Goal: Task Accomplishment & Management: Use online tool/utility

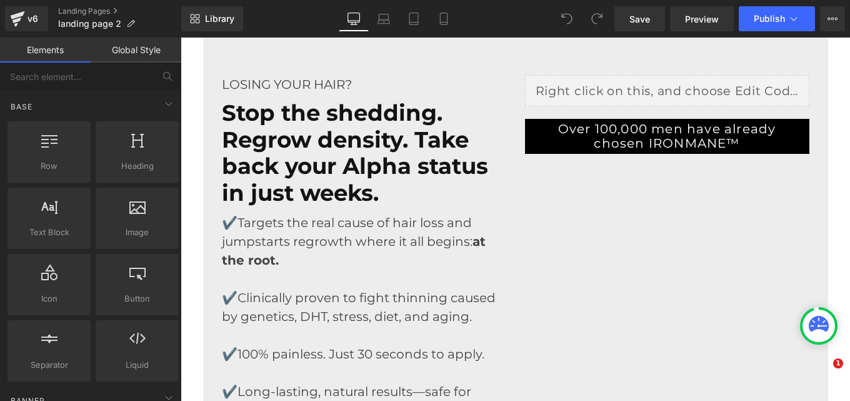
click at [311, 136] on strong "Stop the shedding. Regrow density. Take back your Alpha status in just weeks." at bounding box center [355, 152] width 266 height 107
click at [314, 144] on strong "Stop the shedding. Regrow density. Take back your Alpha status in just weeks." at bounding box center [355, 152] width 266 height 107
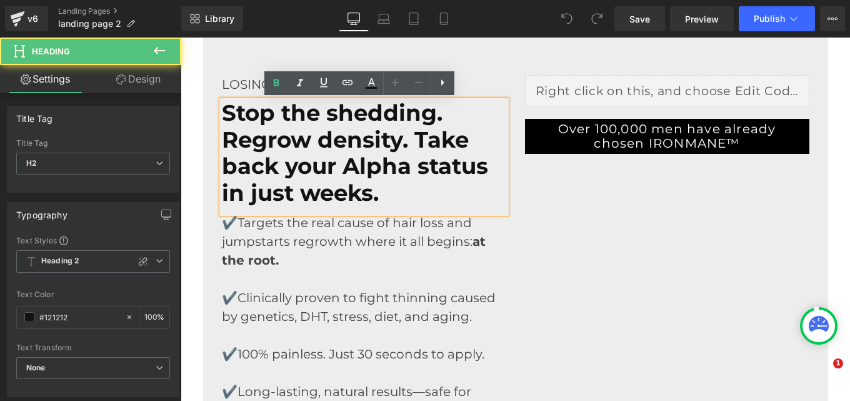
click at [311, 140] on strong "Stop the shedding. Regrow density. Take back your Alpha status in just weeks." at bounding box center [355, 152] width 266 height 107
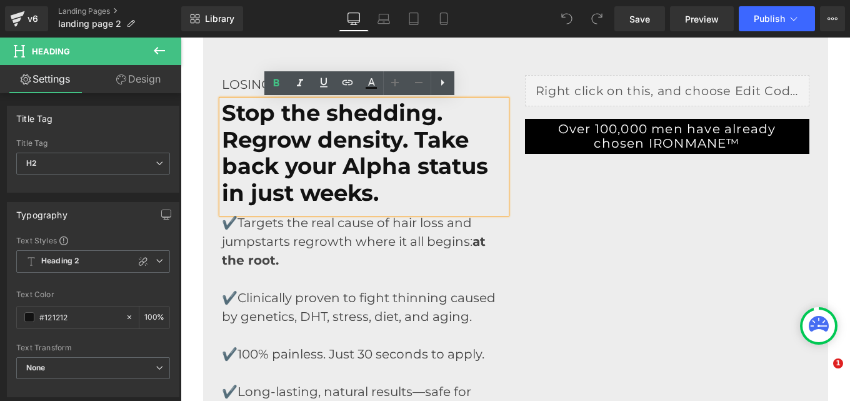
click at [357, 243] on font "✔️Targets the real cause of hair loss and jumpstarts regrowth where it all begi…" at bounding box center [354, 241] width 264 height 53
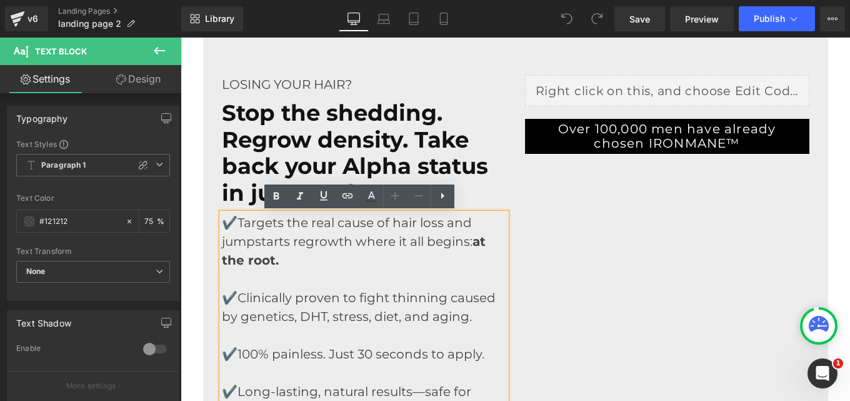
click at [314, 148] on strong "Stop the shedding. Regrow density. Take back your Alpha status in just weeks." at bounding box center [355, 152] width 266 height 107
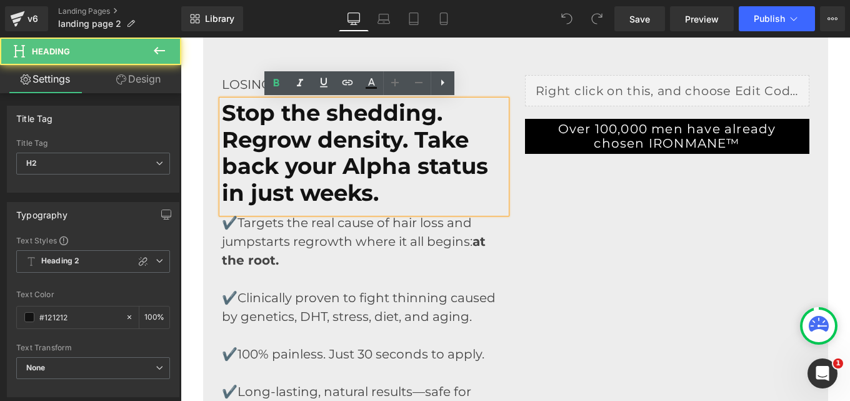
click at [313, 142] on strong "Stop the shedding. Regrow density. Take back your Alpha status in just weeks." at bounding box center [355, 152] width 266 height 107
click at [340, 143] on strong "Stop the shedding. Regrow density. Take back your Alpha status in just weeks." at bounding box center [355, 152] width 266 height 107
click at [318, 143] on strong "Stop the shedding. Regrow density. Take back your Alpha status in just weeks." at bounding box center [355, 152] width 266 height 107
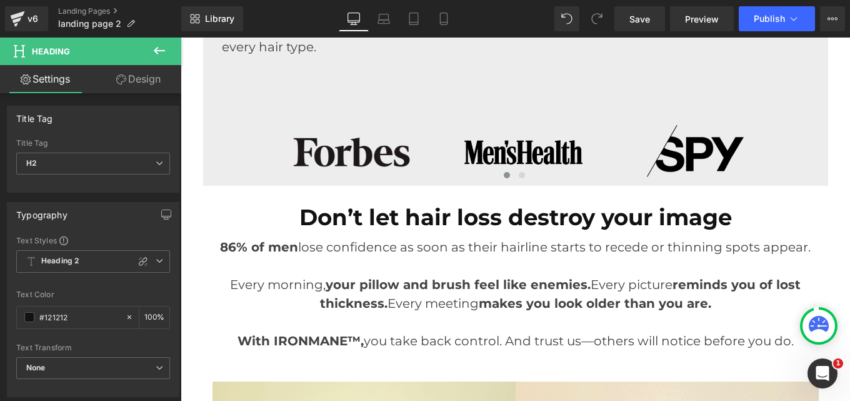
scroll to position [366, 0]
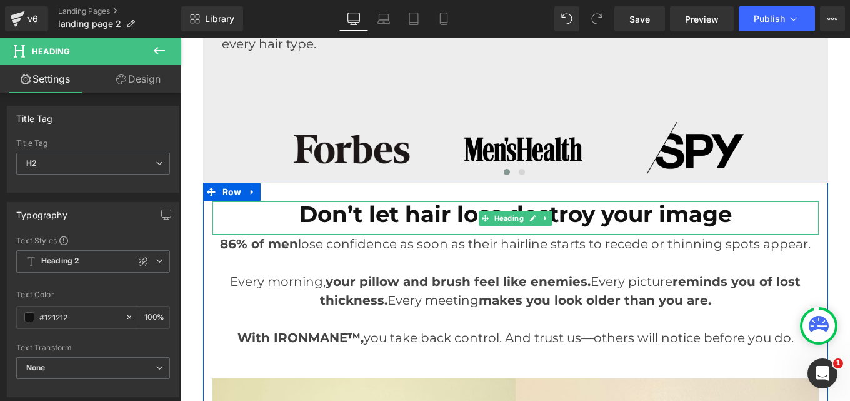
click at [660, 216] on strong "Don’t let hair loss destroy your image" at bounding box center [515, 214] width 433 height 27
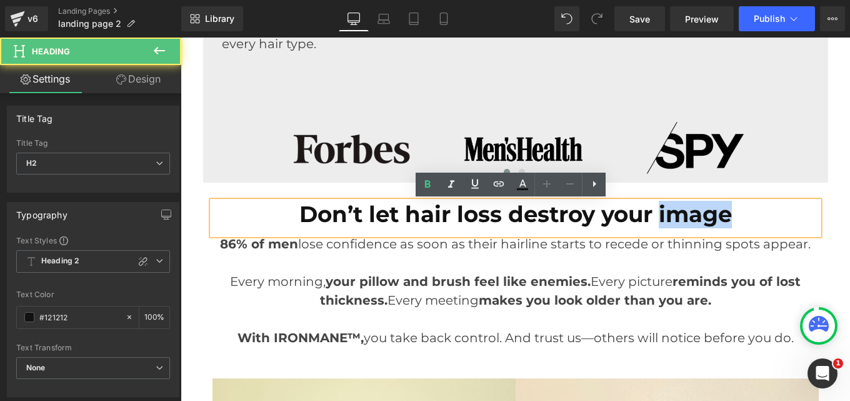
drag, startPoint x: 657, startPoint y: 214, endPoint x: 742, endPoint y: 219, distance: 85.1
click at [742, 219] on h2 "Don’t let hair loss destroy your image" at bounding box center [516, 214] width 606 height 27
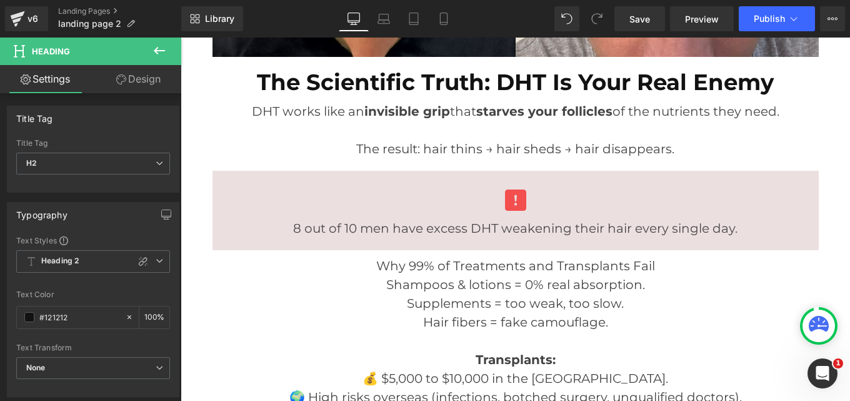
scroll to position [1103, 0]
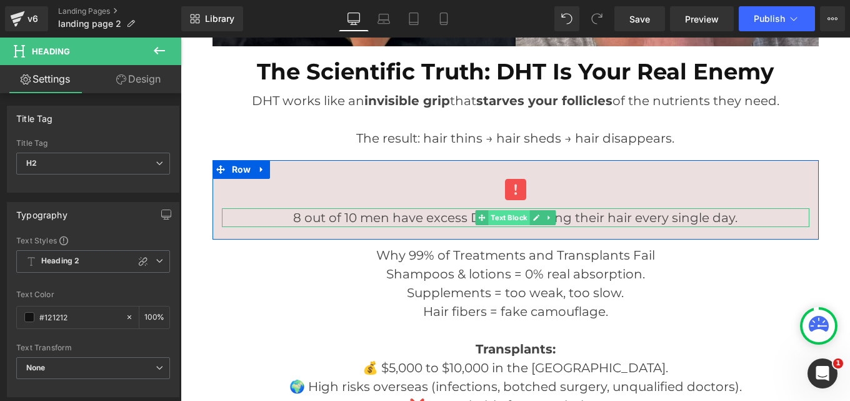
click at [498, 215] on span "Text Block" at bounding box center [508, 217] width 41 height 15
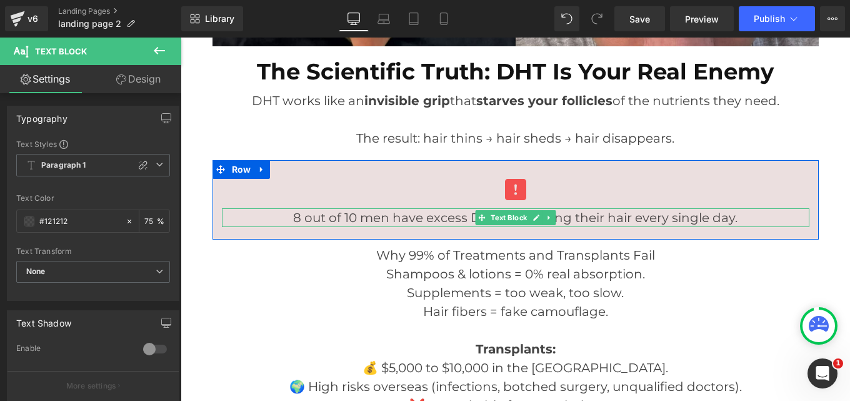
click at [577, 217] on p "8 out of 10 men have excess DHT weakening their hair every single day." at bounding box center [516, 217] width 588 height 19
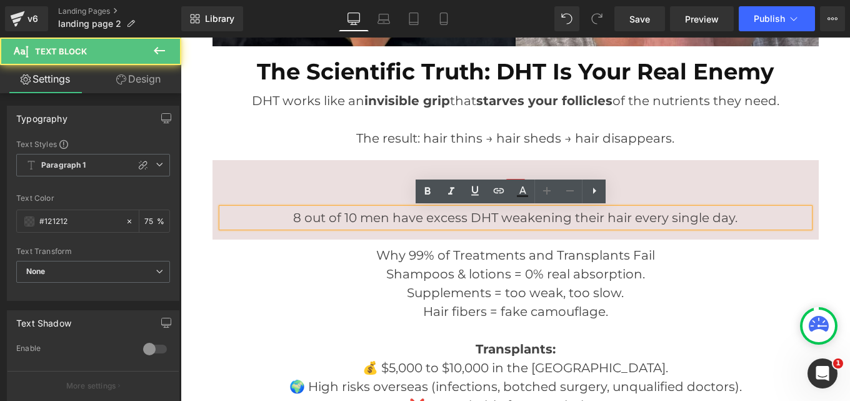
click at [499, 218] on p "8 out of 10 men have excess DHT weakening their hair every single day." at bounding box center [516, 217] width 588 height 19
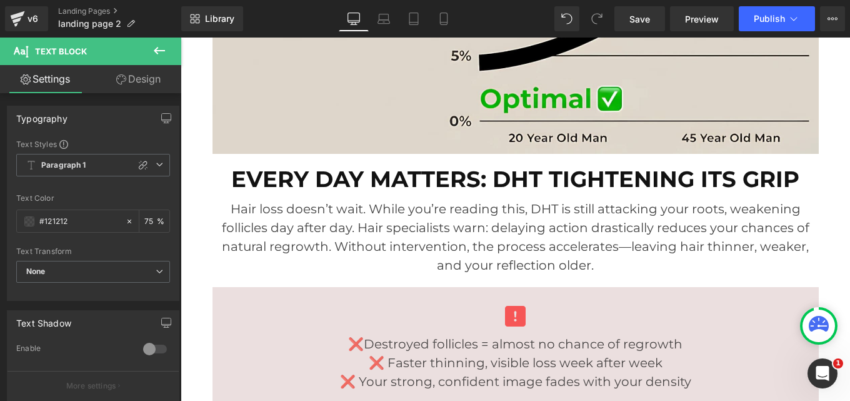
scroll to position [1838, 0]
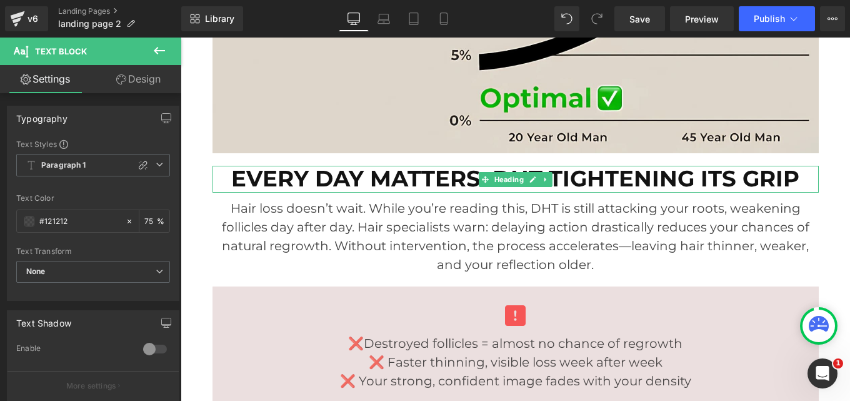
click at [650, 183] on strong "EVERY DAY MATTERS: DHT TIGHTENING ITS GRIP" at bounding box center [515, 178] width 568 height 27
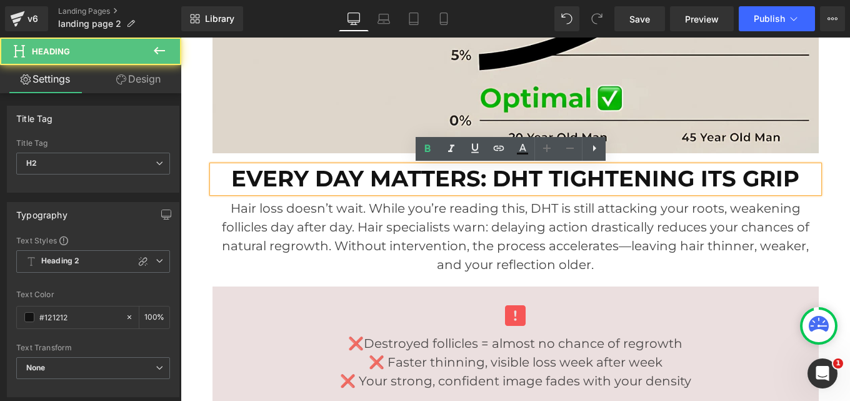
click at [650, 183] on strong "EVERY DAY MATTERS: DHT TIGHTENING ITS GRIP" at bounding box center [515, 178] width 568 height 27
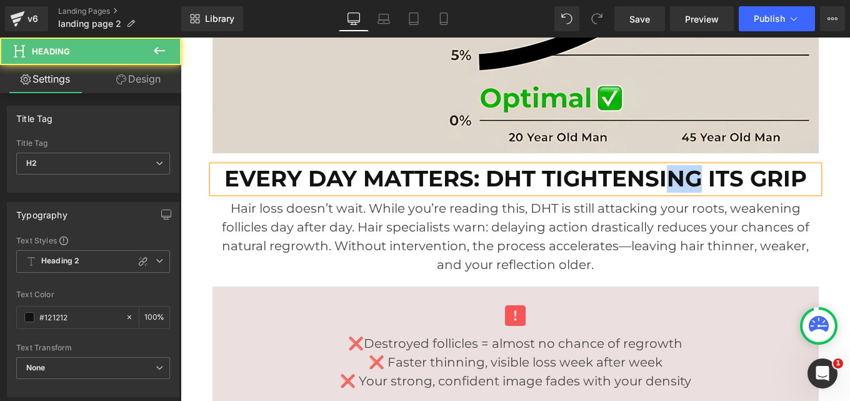
drag, startPoint x: 659, startPoint y: 179, endPoint x: 695, endPoint y: 183, distance: 35.8
click at [695, 183] on strong "EVERY DAY MATTERS: DHT TIGHTENSING ITS GRIP" at bounding box center [515, 178] width 583 height 27
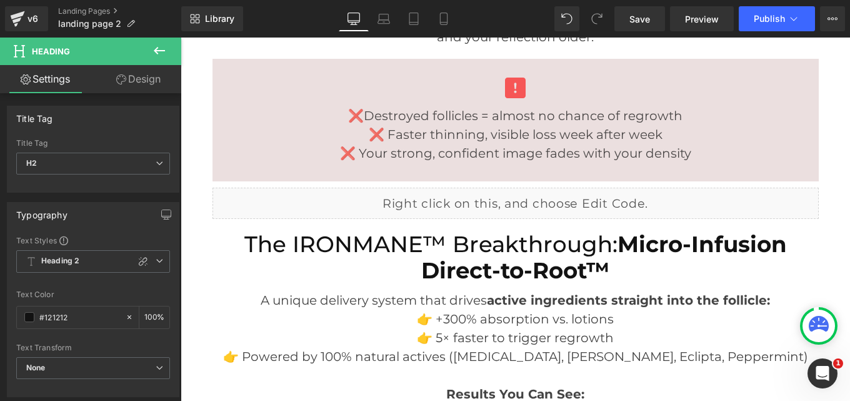
scroll to position [2146, 0]
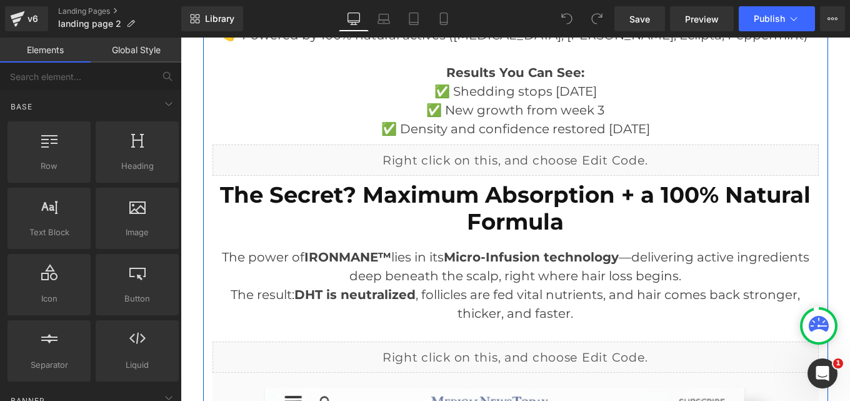
scroll to position [2394, 0]
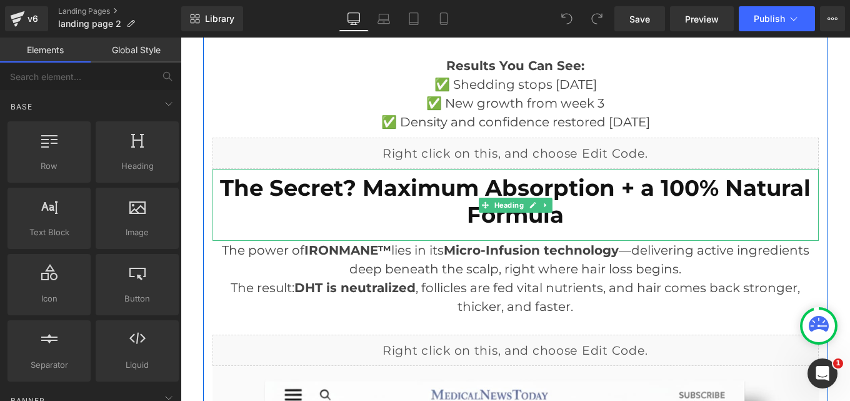
click at [556, 214] on strong "The Secret? Maximum Absorption + a 100% Natural Formula" at bounding box center [515, 201] width 591 height 54
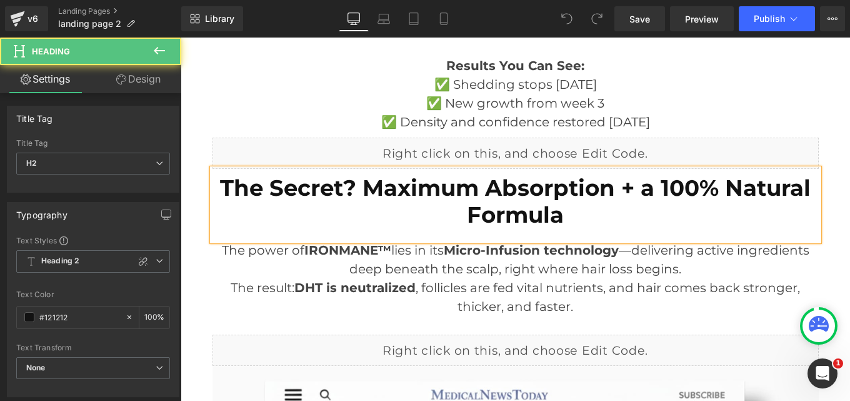
click at [565, 219] on h2 "The Secret? Maximum Absorption + a 100% Natural Formula" at bounding box center [516, 201] width 606 height 53
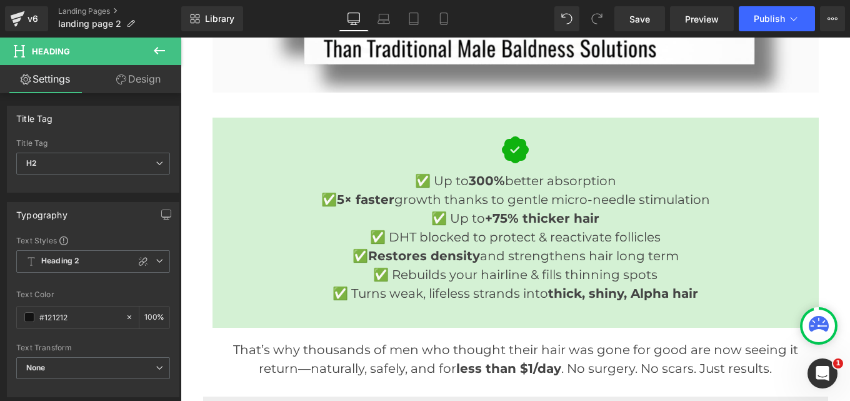
scroll to position [3072, 0]
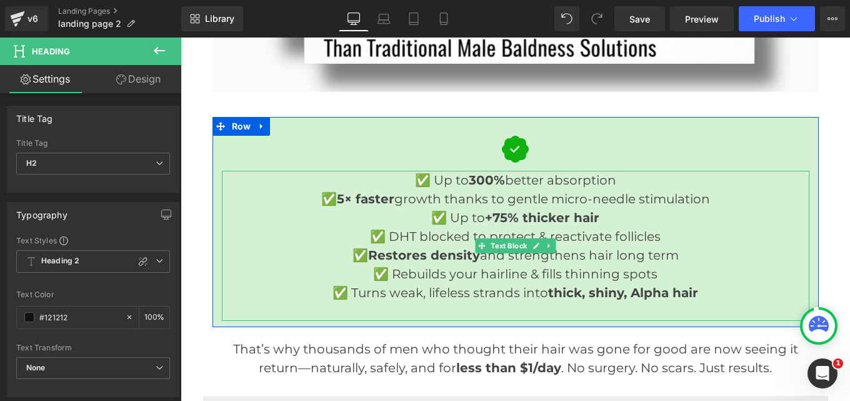
click at [492, 217] on strong "+75% thicker hair" at bounding box center [542, 217] width 114 height 15
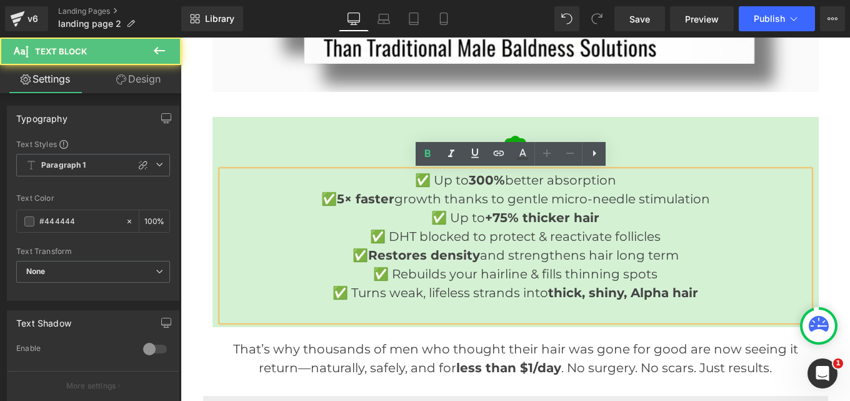
click at [492, 217] on strong "+75% thicker hair" at bounding box center [542, 217] width 114 height 15
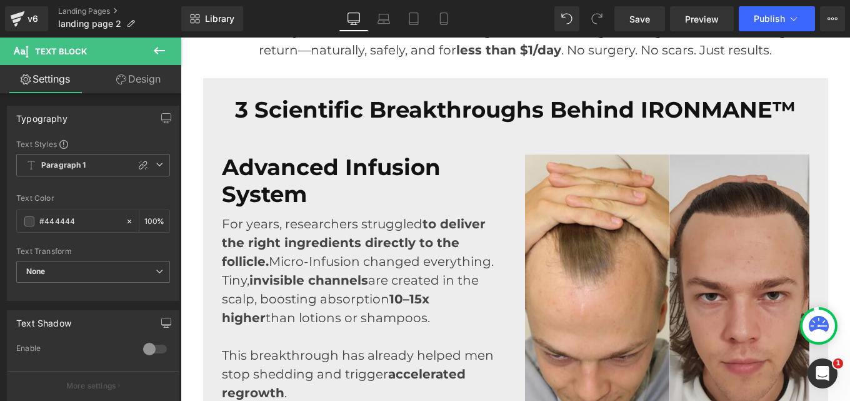
scroll to position [3389, 0]
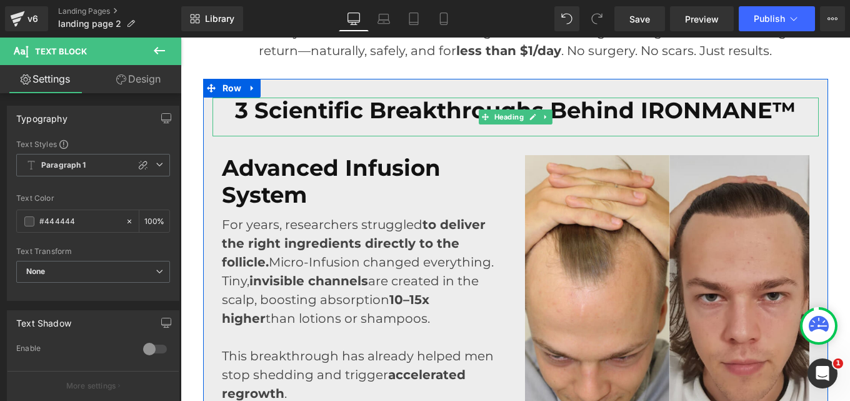
click at [636, 114] on strong "3 Scientific Breakthroughs Behind IRONMANE™" at bounding box center [515, 110] width 561 height 27
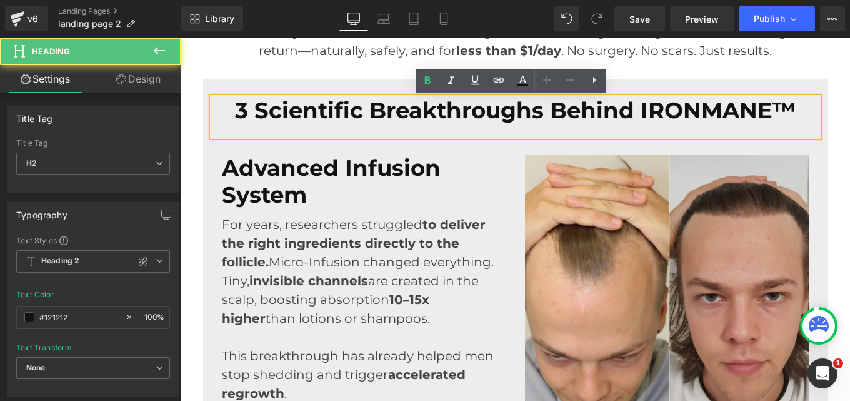
click at [636, 114] on strong "3 Scientific Breakthroughs Behind IRONMANE™" at bounding box center [515, 110] width 561 height 27
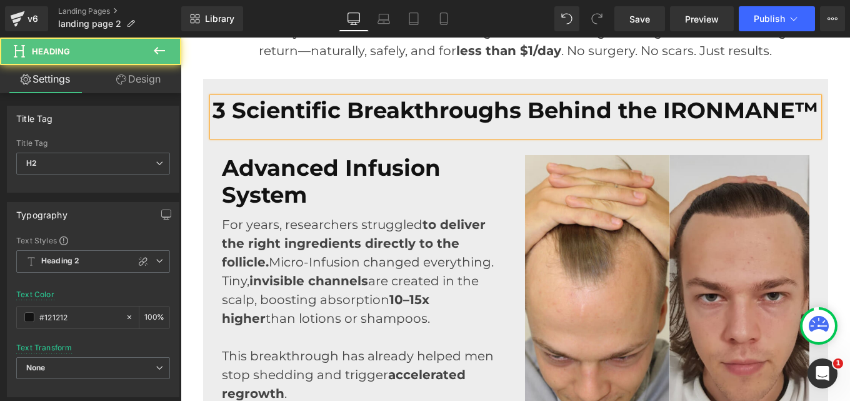
click at [517, 137] on div "3 Scientific Breakthroughs Behind the IRONMANE™" at bounding box center [516, 117] width 606 height 39
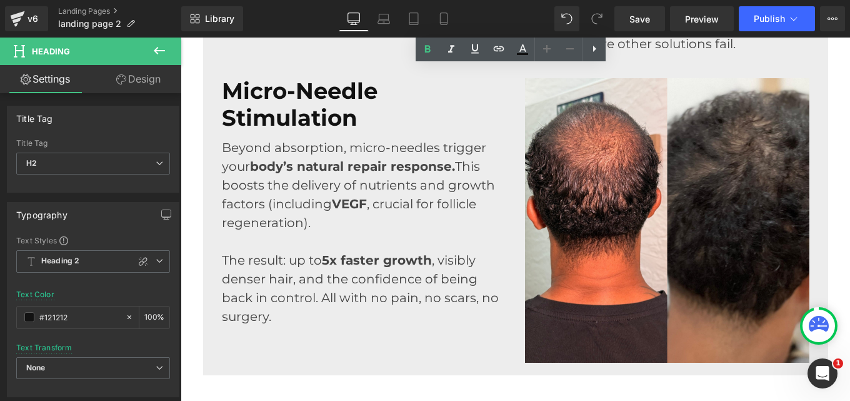
scroll to position [4330, 0]
click at [254, 129] on strong "Micro-Needle Stimulation" at bounding box center [300, 104] width 156 height 54
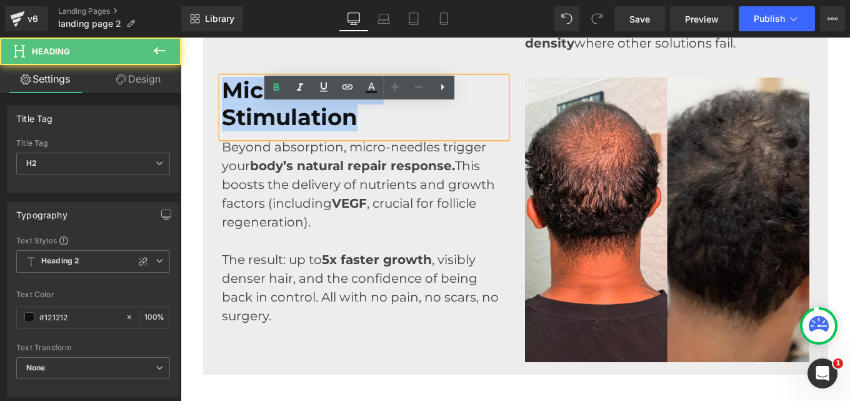
drag, startPoint x: 219, startPoint y: 117, endPoint x: 378, endPoint y: 146, distance: 161.5
click at [378, 131] on h2 "Micro-Needle Stimulation" at bounding box center [364, 104] width 284 height 53
copy strong "Micro-Needle Stimulation"
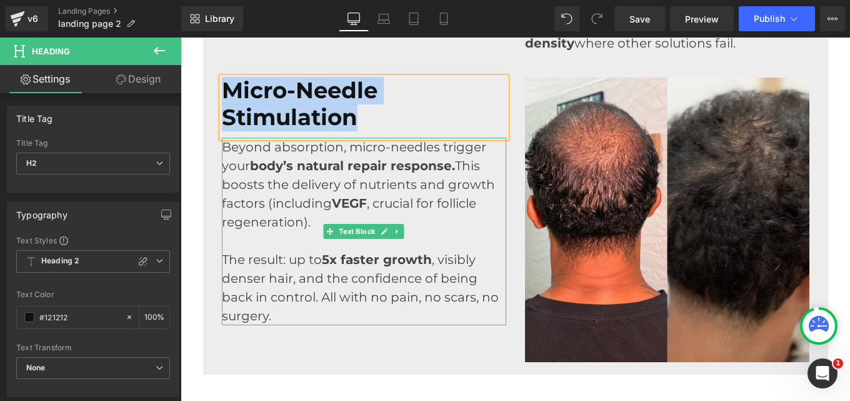
click at [224, 175] on p "Beyond absorption, micro-needles trigger your body’s natural repair response. T…" at bounding box center [364, 185] width 284 height 94
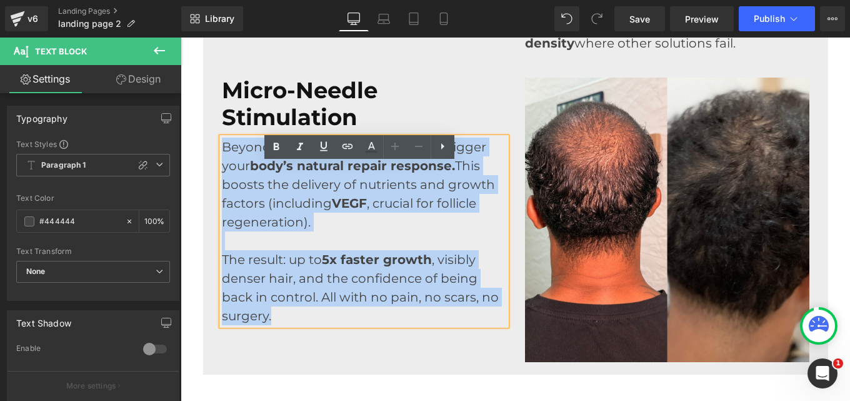
drag, startPoint x: 218, startPoint y: 175, endPoint x: 280, endPoint y: 336, distance: 172.8
click at [280, 325] on div "Beyond absorption, micro-needles trigger your body’s natural repair response. T…" at bounding box center [364, 232] width 284 height 188
copy div "Beyond absorption, micro-needles trigger your body’s natural repair response. T…"
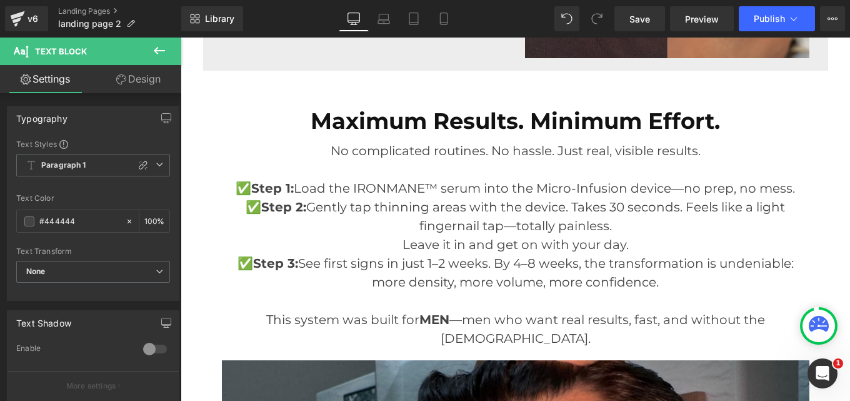
scroll to position [4632, 0]
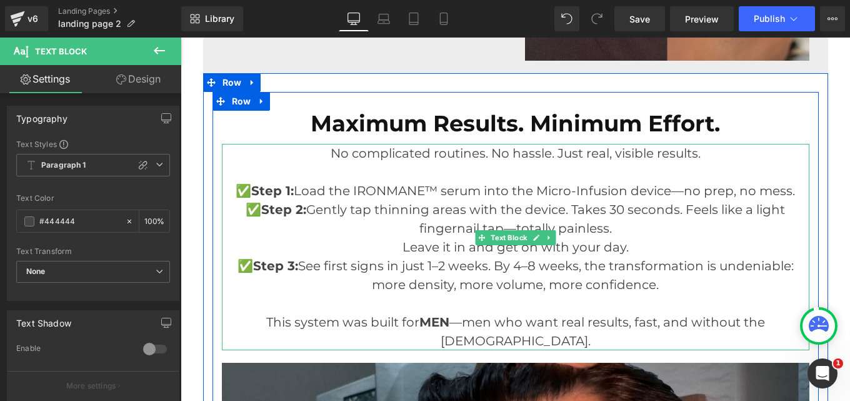
click at [460, 256] on p "✅ Step 2: Gently tap thinning areas with the device. Takes 30 seconds. Feels li…" at bounding box center [516, 228] width 588 height 56
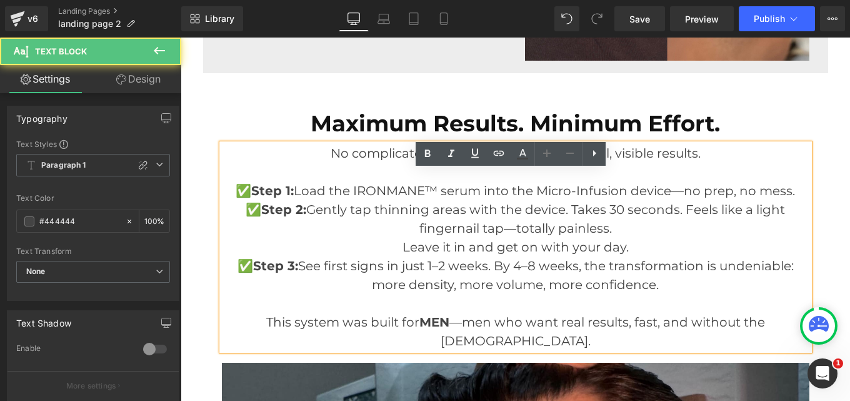
click at [460, 256] on p "✅ Step 2: Gently tap thinning areas with the device. Takes 30 seconds. Feels li…" at bounding box center [516, 228] width 588 height 56
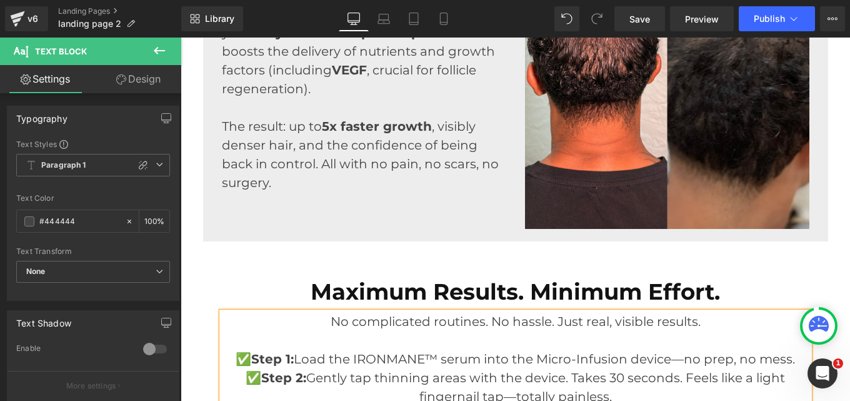
scroll to position [4339, 0]
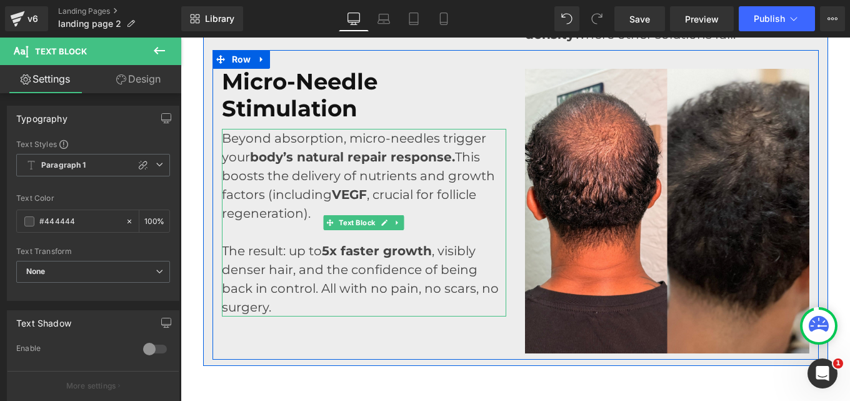
click at [316, 314] on p "The result: up to 5x faster growth , visibly denser hair, and the confidence of…" at bounding box center [364, 278] width 284 height 75
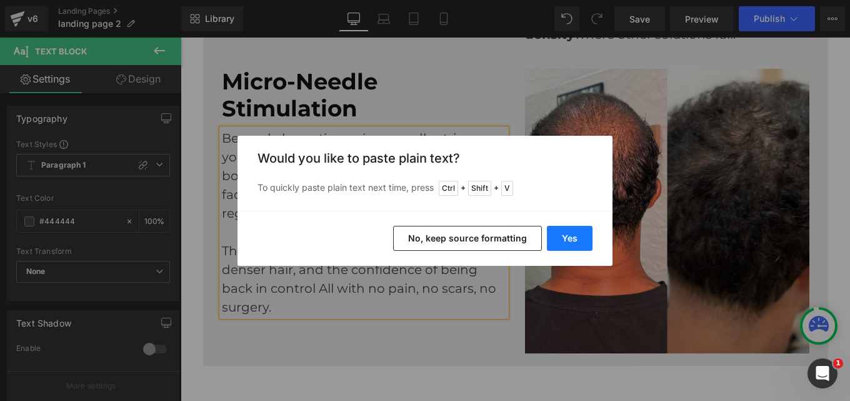
click at [567, 235] on button "Yes" at bounding box center [570, 238] width 46 height 25
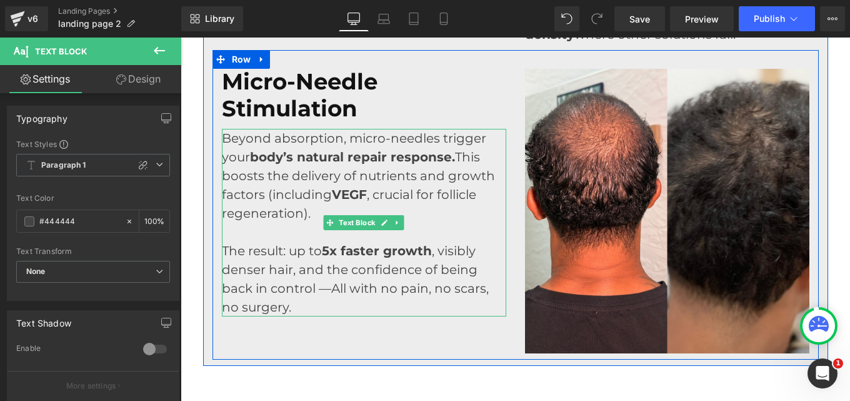
click at [336, 316] on p "The result: up to 5x faster growth , visibly denser hair, and the confidence of…" at bounding box center [364, 278] width 284 height 75
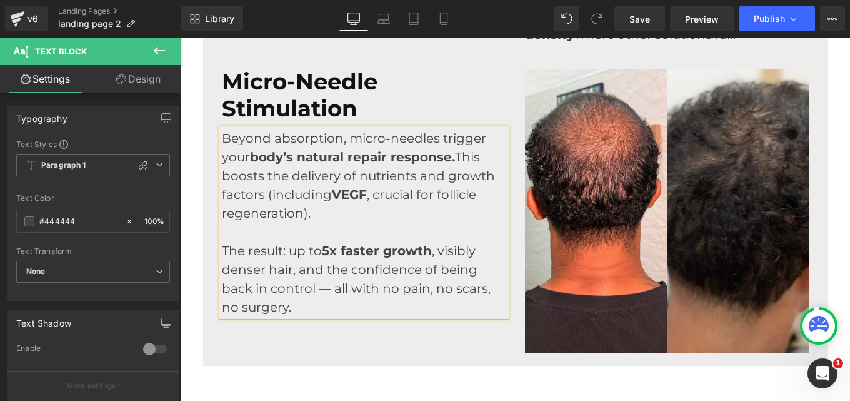
click at [324, 316] on p "The result: up to 5x faster growth , visibly denser hair, and the confidence of…" at bounding box center [364, 278] width 284 height 75
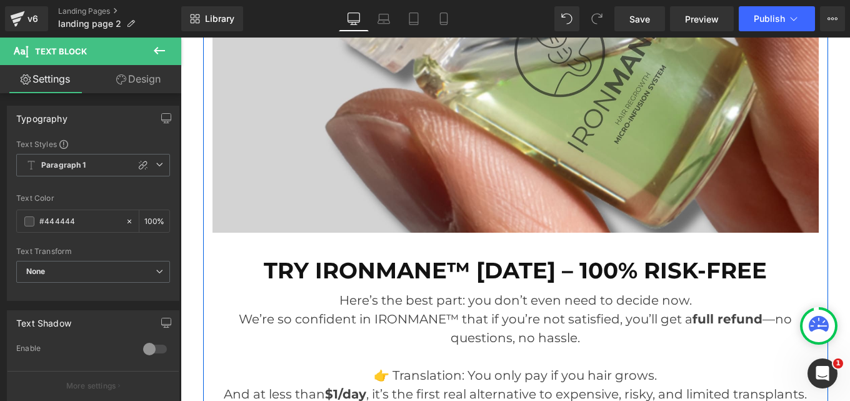
scroll to position [6511, 0]
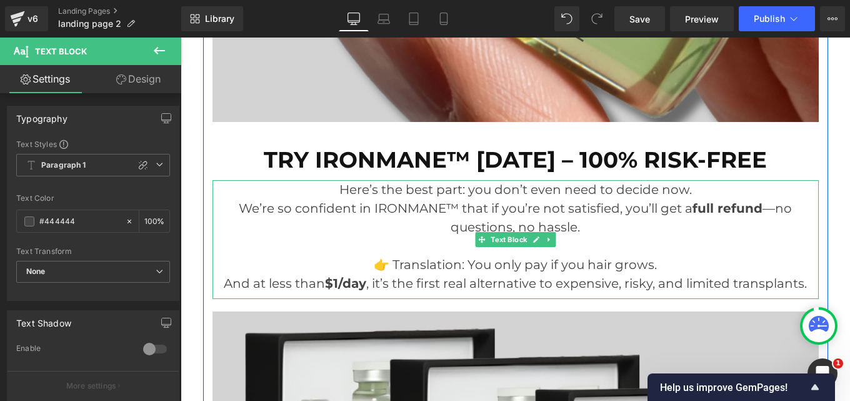
click at [523, 274] on p "👉 Translation: You only pay if you hair grows." at bounding box center [516, 264] width 606 height 19
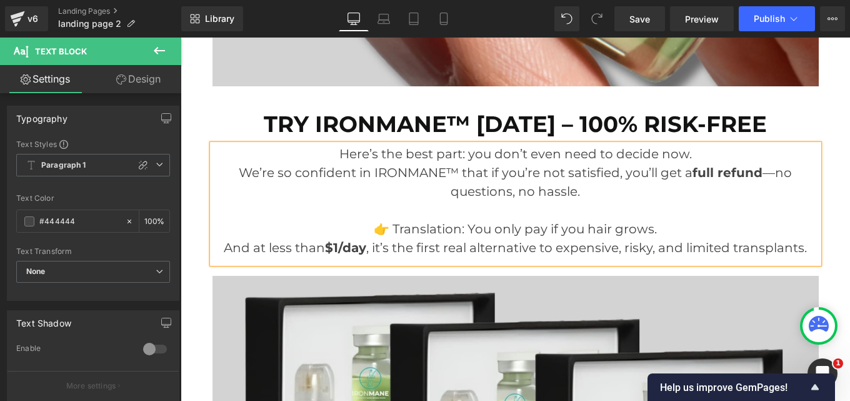
scroll to position [6546, 0]
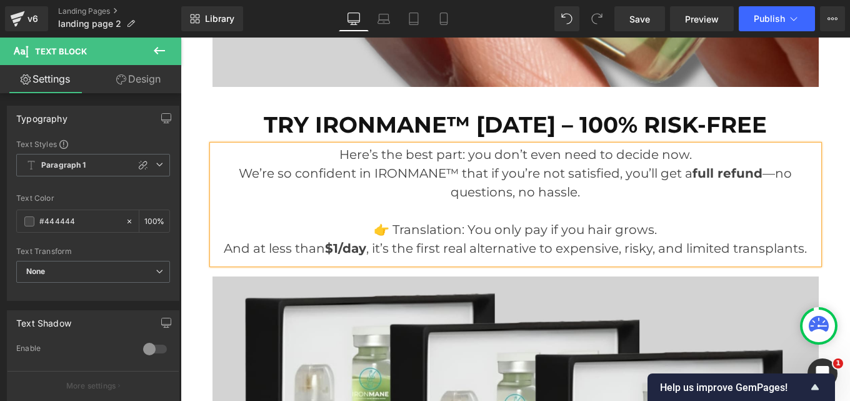
click at [521, 236] on p "👉 Translation: You only pay if you hair grows." at bounding box center [516, 229] width 606 height 19
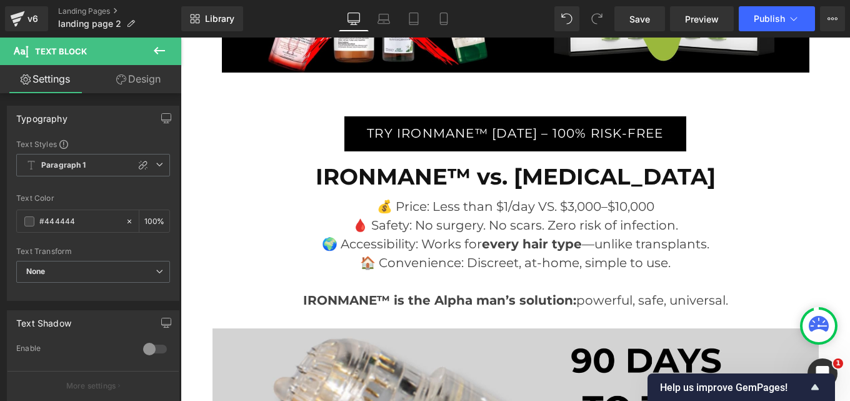
scroll to position [5900, 0]
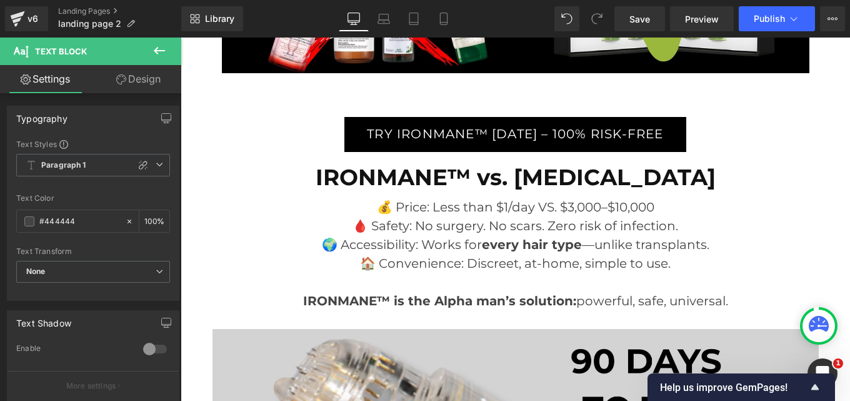
click at [390, 206] on div "💰 Price: Less than $1/day VS. $3,000–$10,000 🩸 Safety: No surgery. No scars. Ze…" at bounding box center [516, 257] width 606 height 119
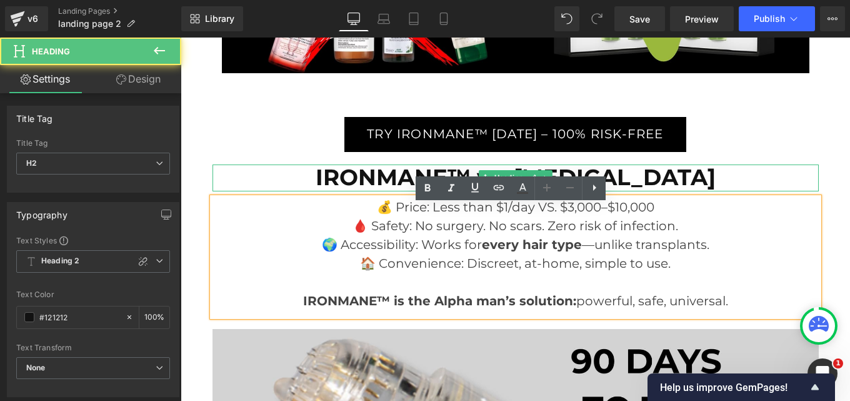
drag, startPoint x: 318, startPoint y: 183, endPoint x: 715, endPoint y: 189, distance: 397.1
click at [715, 189] on h2 "IRONMANE™ vs. [MEDICAL_DATA]" at bounding box center [516, 177] width 606 height 27
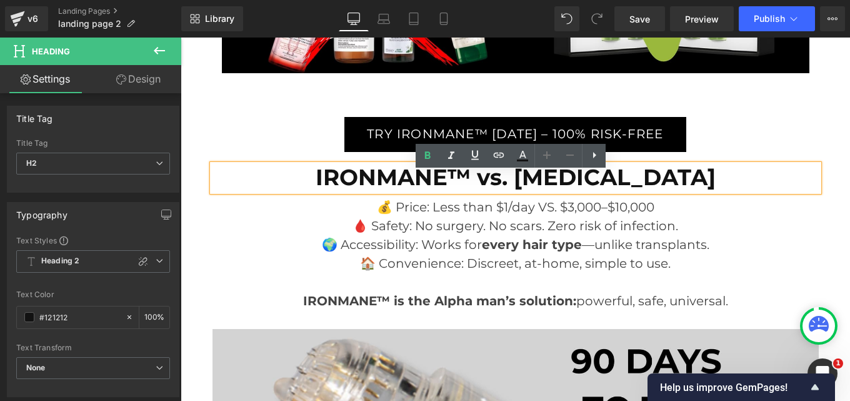
copy strong "IRONMANE™ vs. [MEDICAL_DATA]"
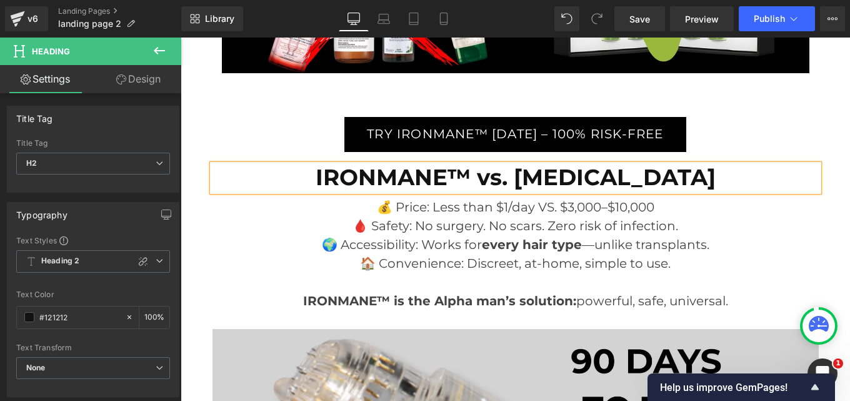
click at [372, 214] on p "💰 Price: Less than $1/day VS. $3,000–$10,000" at bounding box center [516, 207] width 606 height 19
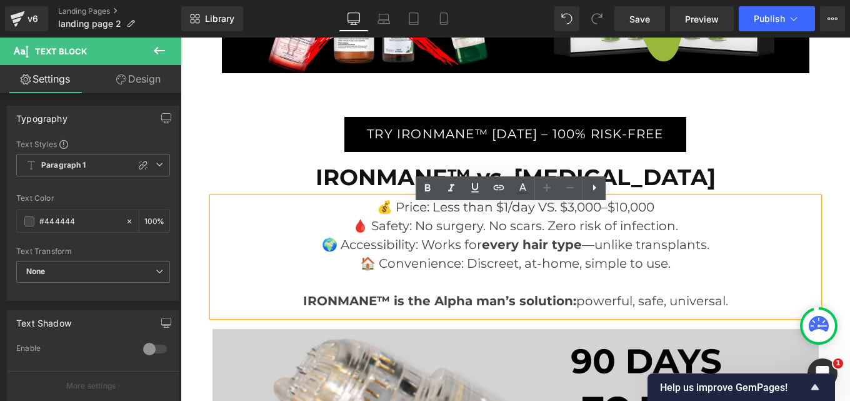
drag, startPoint x: 372, startPoint y: 214, endPoint x: 729, endPoint y: 309, distance: 369.4
click at [729, 309] on div "💰 Price: Less than $1/day VS. $3,000–$10,000 🩸 Safety: No surgery. No scars. Ze…" at bounding box center [516, 257] width 606 height 119
copy div "💰 Price: Less than $1/day VS. $3,000–$10,000 🩸 Safety: No surgery. No scars. Ze…"
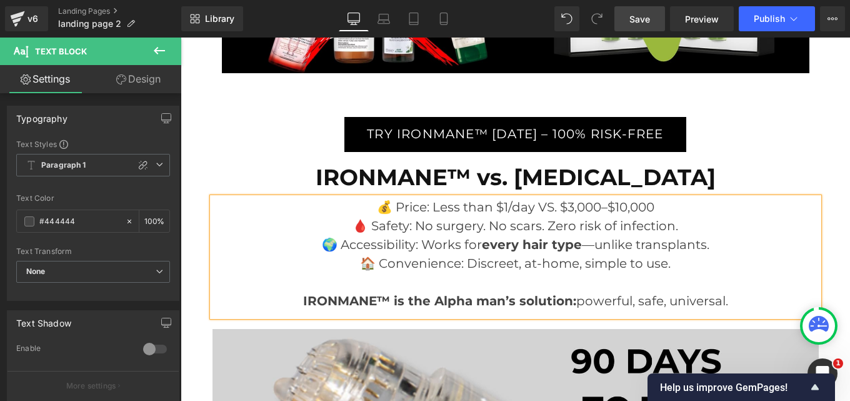
click at [644, 15] on span "Save" at bounding box center [640, 19] width 21 height 13
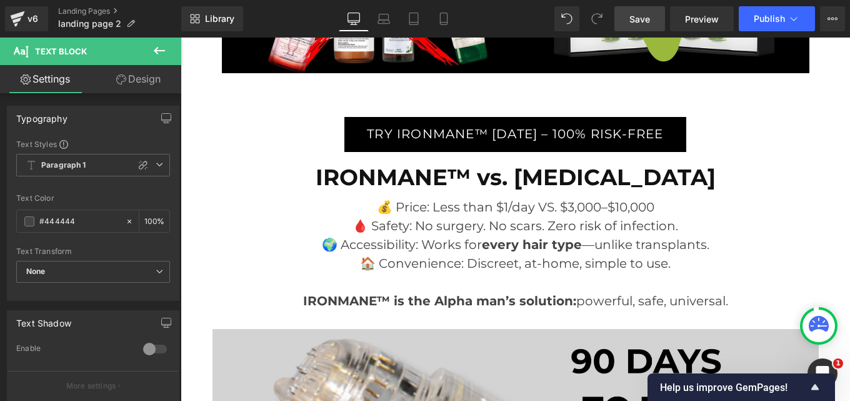
click at [474, 253] on p "🌍 Accessibility: Works for every hair type —unlike transplants." at bounding box center [516, 244] width 606 height 19
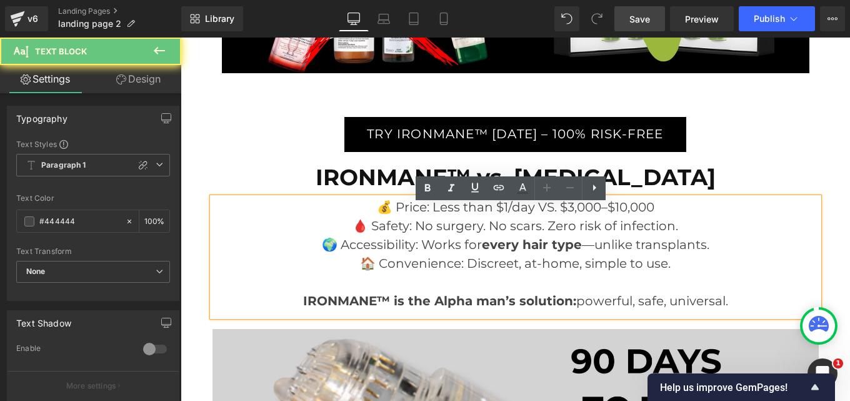
click at [474, 253] on p "🌍 Accessibility: Works for every hair type —unlike transplants." at bounding box center [516, 244] width 606 height 19
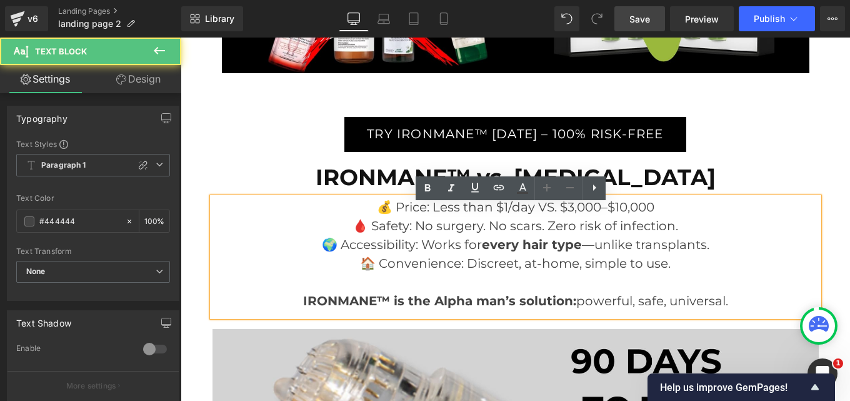
click at [442, 264] on p "🏠 Convenience: Discreet, at-home, simple to use." at bounding box center [516, 263] width 606 height 19
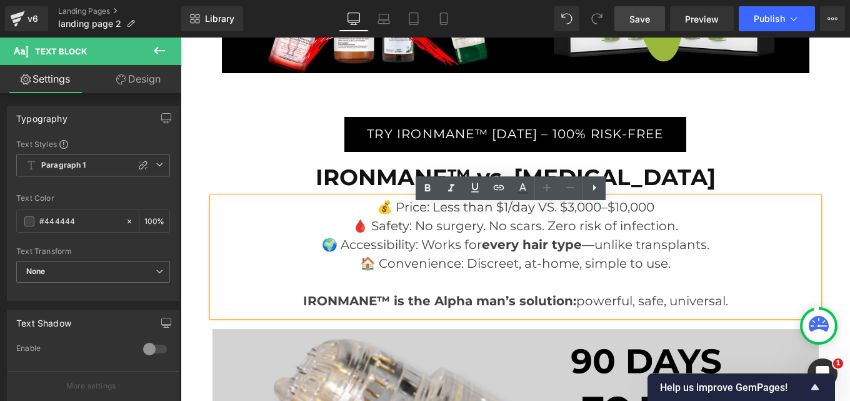
click at [442, 264] on p "🏠 Convenience: Discreet, at-home, simple to use." at bounding box center [516, 263] width 606 height 19
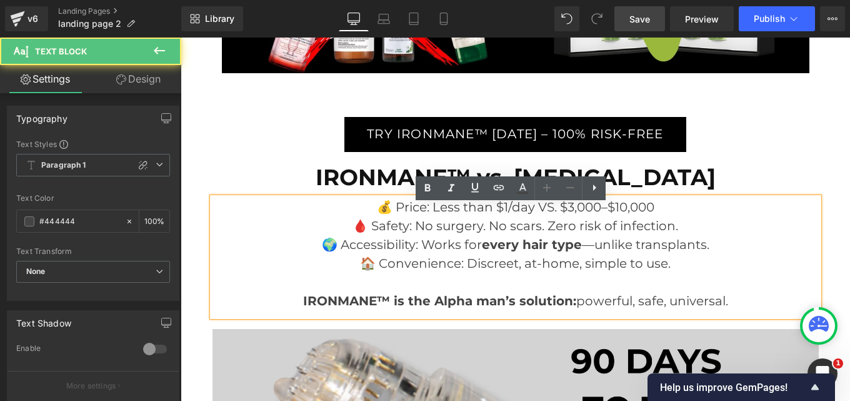
click at [462, 235] on p "🩸 Safety: No surgery. No scars. Zero risk of infection." at bounding box center [516, 225] width 606 height 19
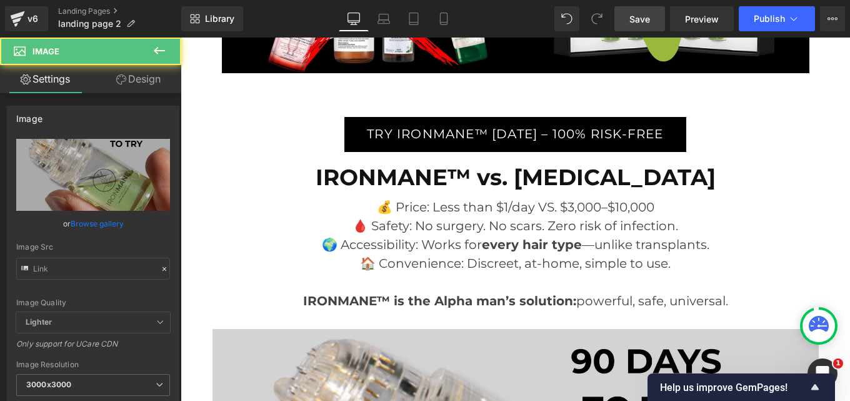
type input "https://cdn.shopify.com/s/files/1/0968/5388/5257/files/ironmane_tessa_2_2ea64b8…"
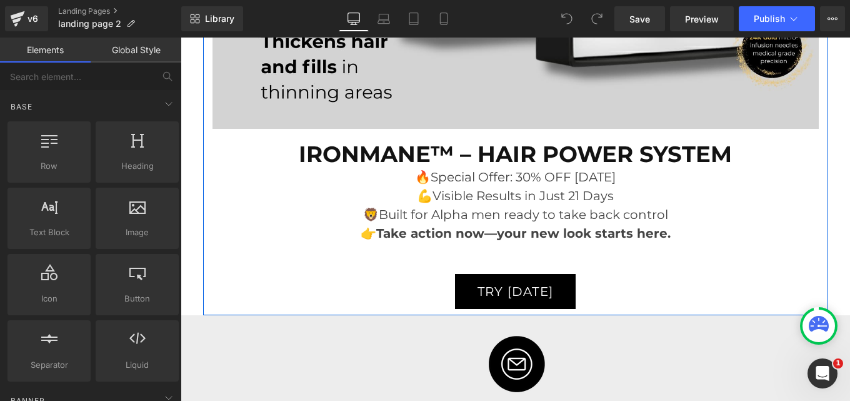
scroll to position [7099, 0]
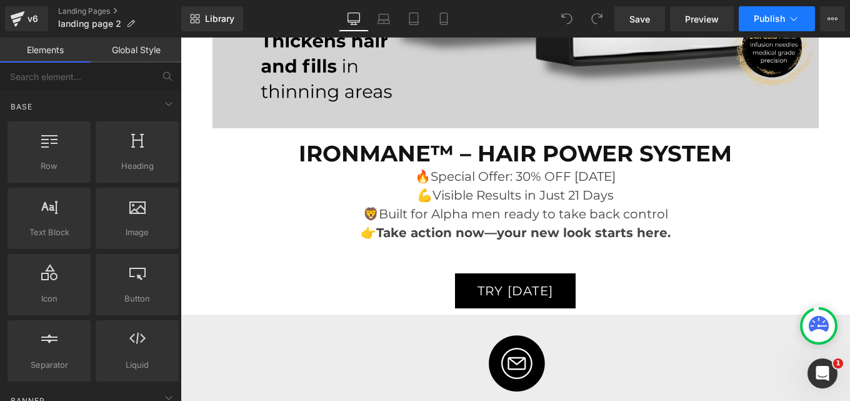
click at [772, 19] on span "Publish" at bounding box center [769, 19] width 31 height 10
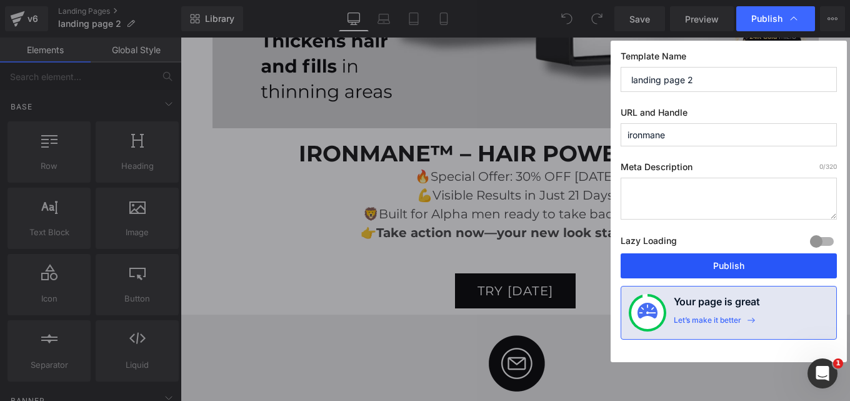
click at [690, 266] on button "Publish" at bounding box center [729, 265] width 216 height 25
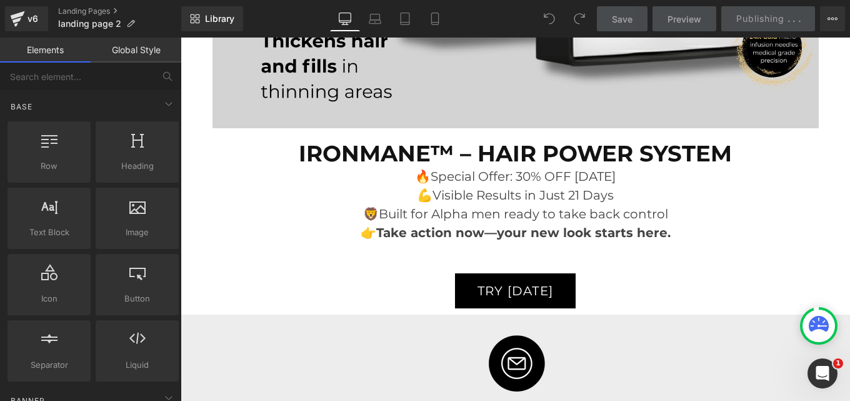
scroll to position [7158, 0]
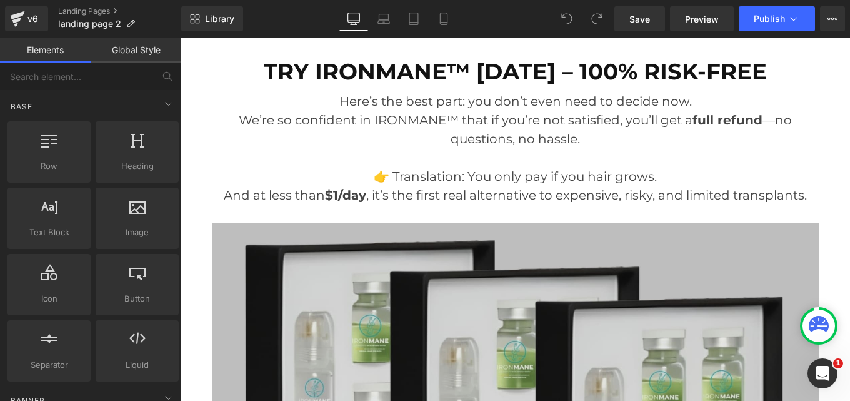
scroll to position [6600, 0]
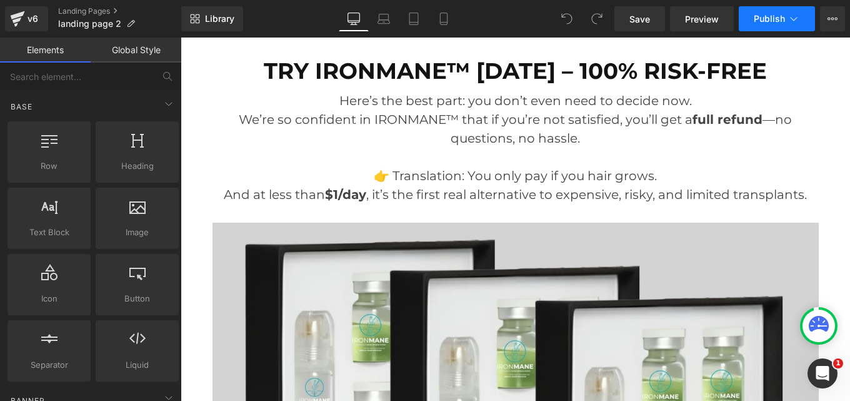
click at [777, 24] on button "Publish" at bounding box center [777, 18] width 76 height 25
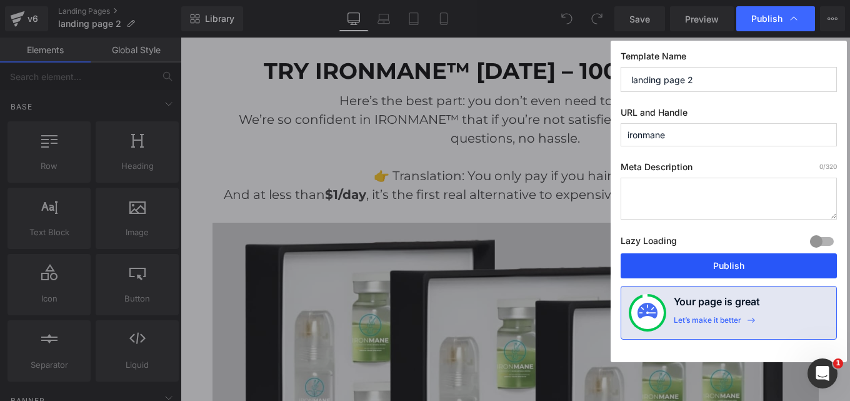
click at [711, 259] on button "Publish" at bounding box center [729, 265] width 216 height 25
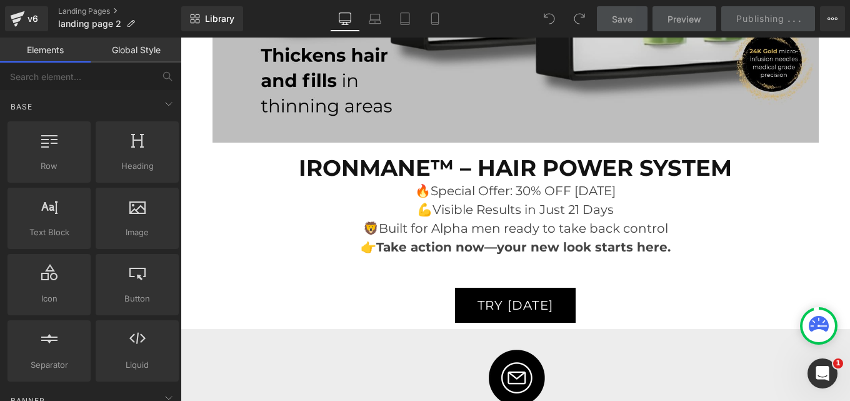
scroll to position [7084, 0]
